Goal: Information Seeking & Learning: Check status

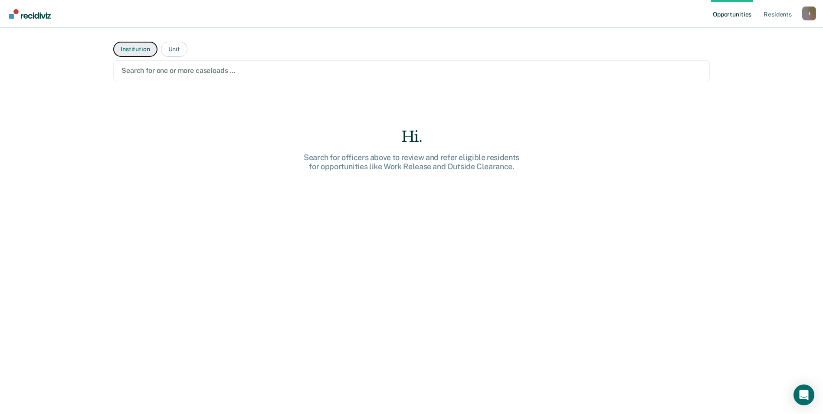
click at [133, 49] on button "Institution" at bounding box center [135, 49] width 44 height 15
click at [143, 49] on button "Institution" at bounding box center [135, 49] width 44 height 15
click at [122, 49] on button "Institution" at bounding box center [135, 49] width 44 height 15
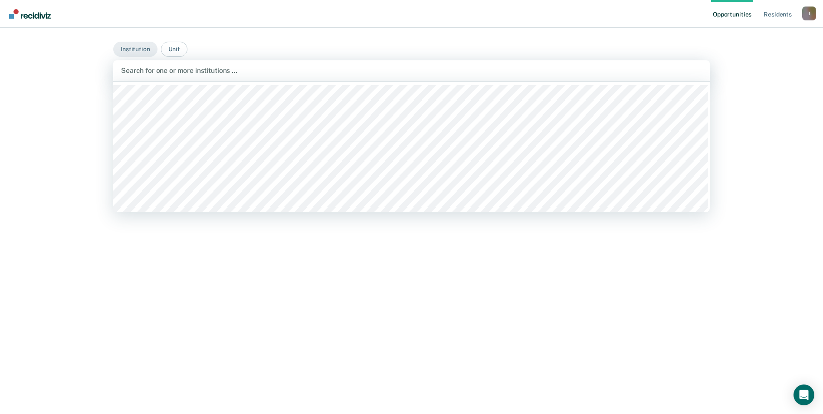
click at [177, 74] on div at bounding box center [411, 70] width 581 height 10
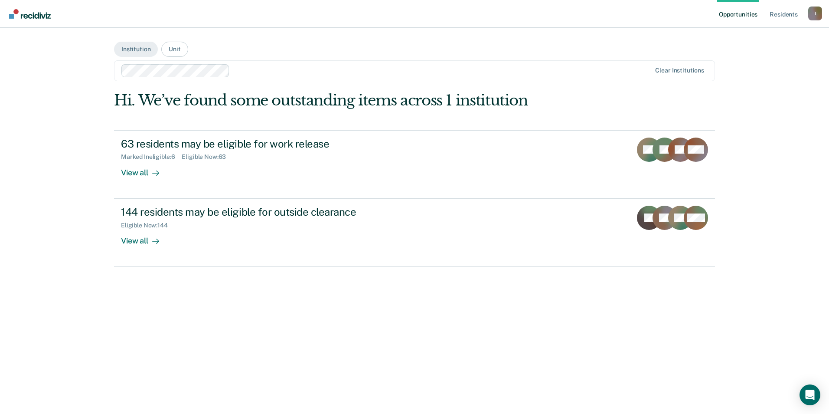
click at [66, 87] on div "Opportunities Resident s [PERSON_NAME][EMAIL_ADDRESS][PERSON_NAME][DOMAIN_NAME]…" at bounding box center [414, 207] width 829 height 414
click at [171, 51] on button "Unit" at bounding box center [174, 49] width 26 height 15
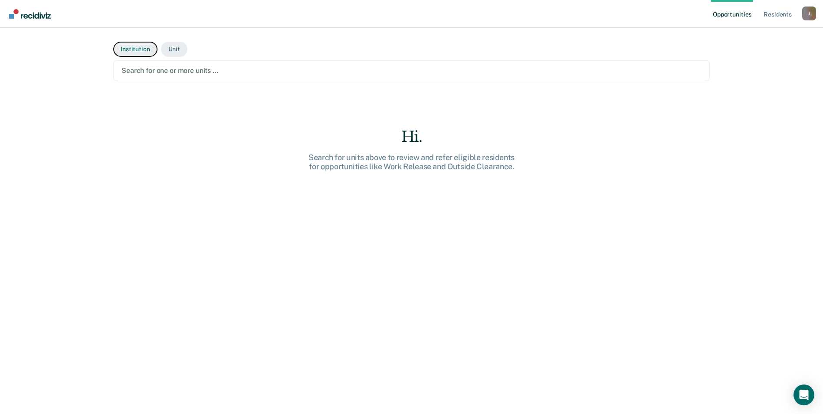
click at [140, 46] on button "Institution" at bounding box center [135, 49] width 44 height 15
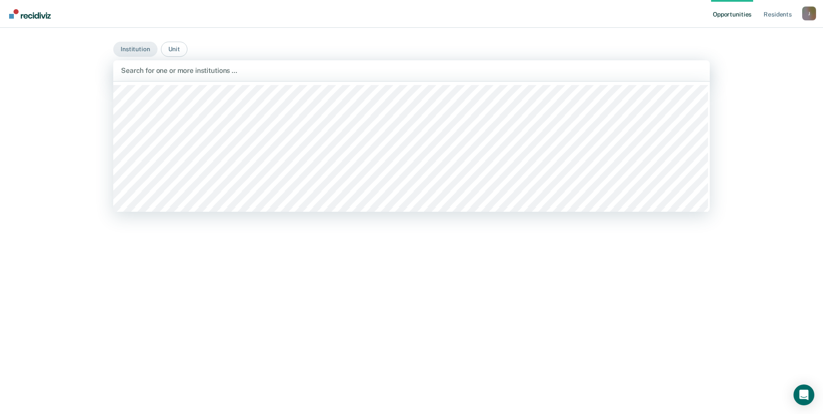
click at [157, 69] on div at bounding box center [411, 70] width 581 height 10
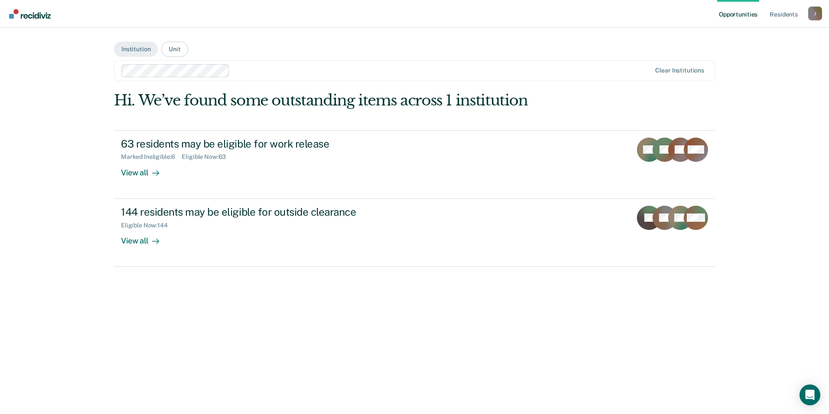
click at [737, 16] on link "Opportunities" at bounding box center [738, 14] width 42 height 28
click at [176, 49] on button "Unit" at bounding box center [174, 49] width 26 height 15
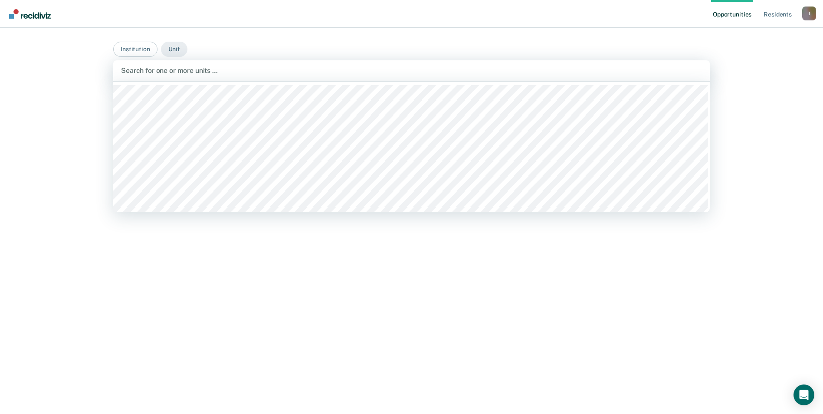
click at [162, 74] on div at bounding box center [411, 70] width 581 height 10
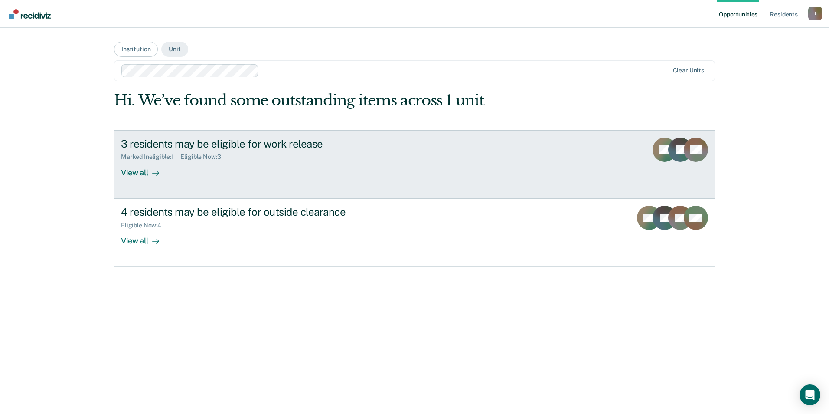
click at [126, 174] on div "View all" at bounding box center [145, 168] width 49 height 17
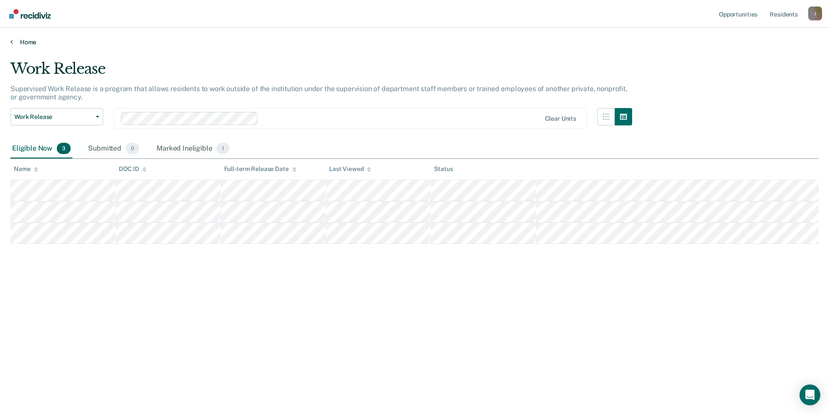
click at [24, 41] on link "Home" at bounding box center [414, 42] width 808 height 8
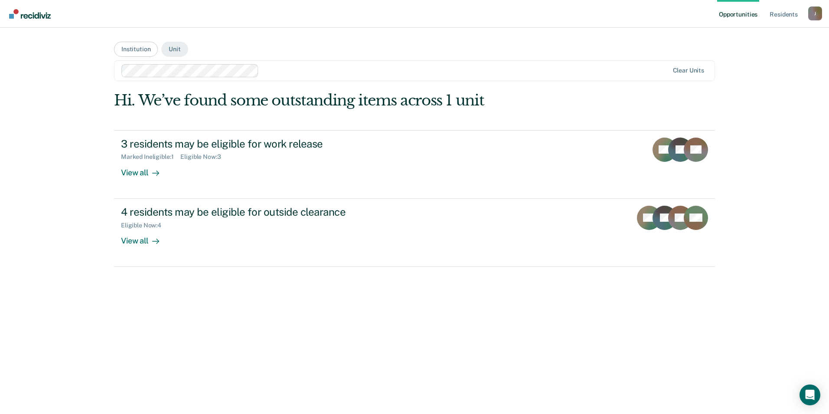
click at [745, 13] on link "Opportunities" at bounding box center [738, 14] width 42 height 28
